Goal: Task Accomplishment & Management: Complete application form

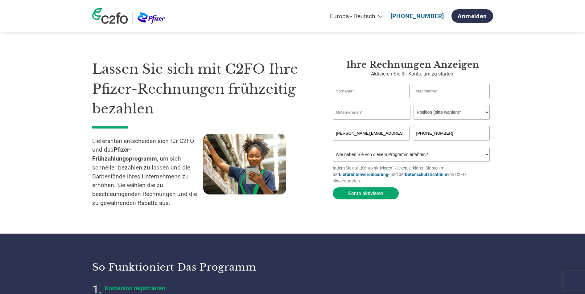
select select "de"
type input "[PERSON_NAME]"
type input "Welzel"
click at [373, 117] on input "text" at bounding box center [372, 112] width 78 height 15
type input "GEA"
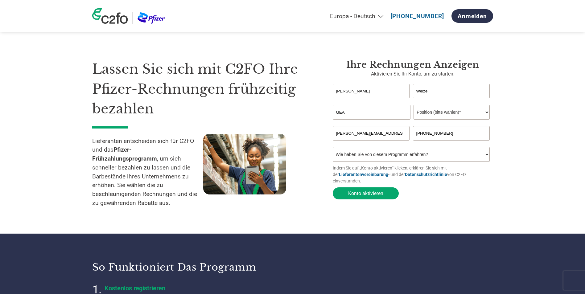
click at [426, 115] on select "Position (bitte wählen)* Finanzvorstand Finanzkontrolleur Kreditmanager Finanzc…" at bounding box center [451, 112] width 76 height 15
select select "FINANCE_DIRECTOR"
click at [413, 105] on select "Position (bitte wählen)* Finanzvorstand Finanzkontrolleur Kreditmanager Finanzc…" at bounding box center [451, 112] width 76 height 15
drag, startPoint x: 437, startPoint y: 134, endPoint x: 415, endPoint y: 133, distance: 22.6
click at [415, 133] on input "[PHONE_NUMBER]" at bounding box center [451, 133] width 77 height 14
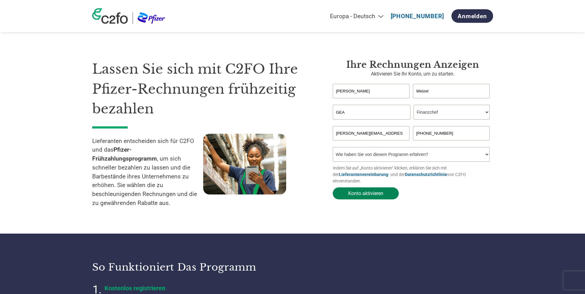
type input "[PHONE_NUMBER]"
click at [381, 187] on button "Konto aktivieren" at bounding box center [366, 193] width 66 height 12
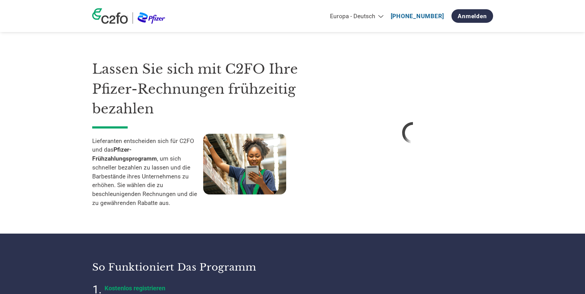
select select "de"
